Goal: Obtain resource: Obtain resource

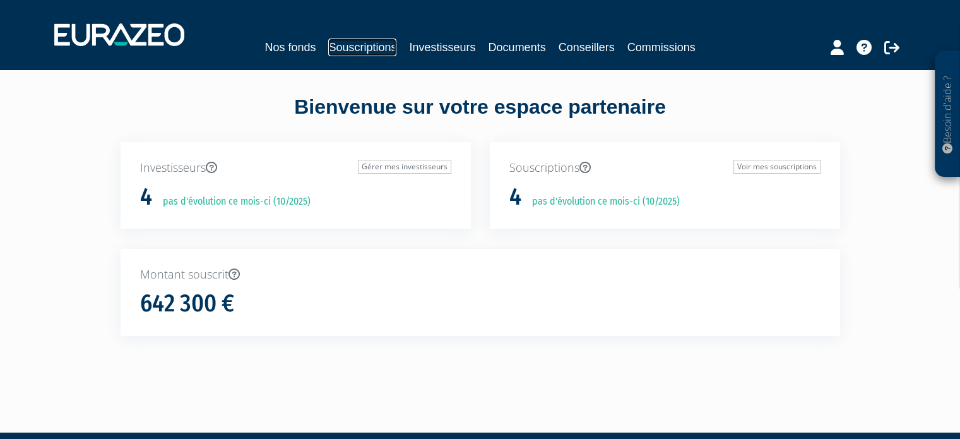
click at [347, 52] on link "Souscriptions" at bounding box center [362, 48] width 68 height 18
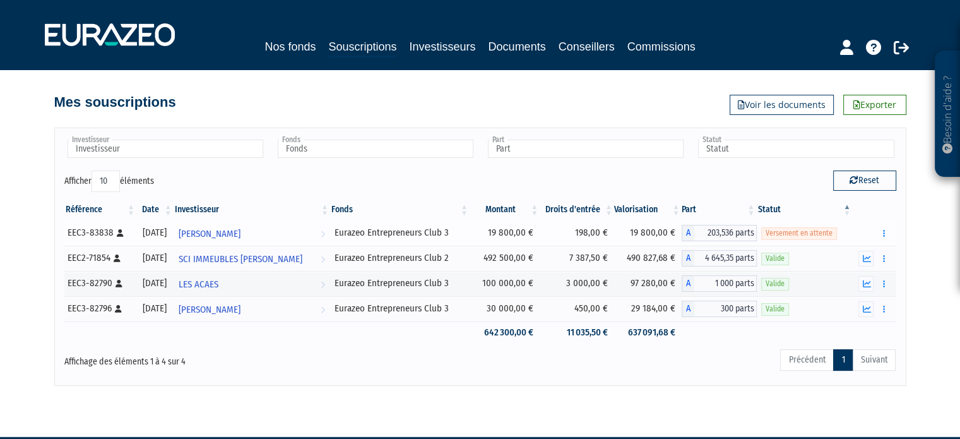
click at [875, 237] on div "Documents" at bounding box center [874, 233] width 35 height 16
click at [878, 234] on button "button" at bounding box center [883, 233] width 15 height 16
click at [890, 229] on button "button" at bounding box center [883, 233] width 15 height 16
click at [889, 229] on button "button" at bounding box center [883, 233] width 15 height 16
click at [862, 254] on link "Documents" at bounding box center [856, 256] width 63 height 21
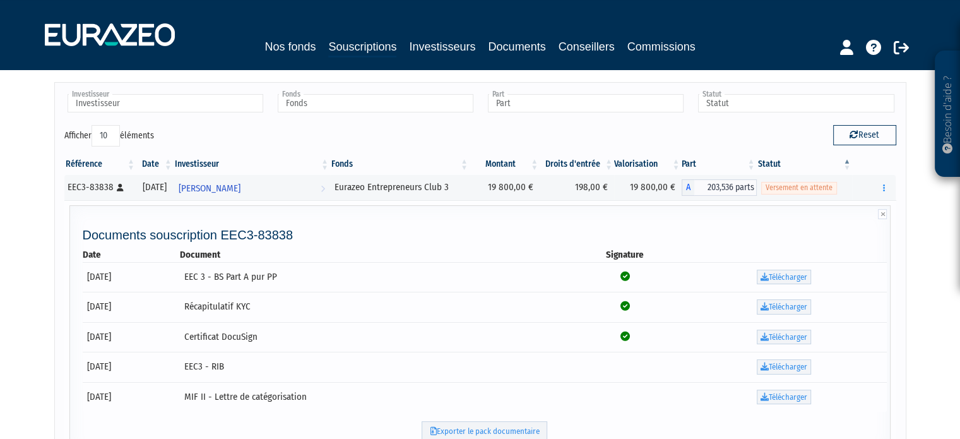
scroll to position [43, 0]
